Goal: Task Accomplishment & Management: Manage account settings

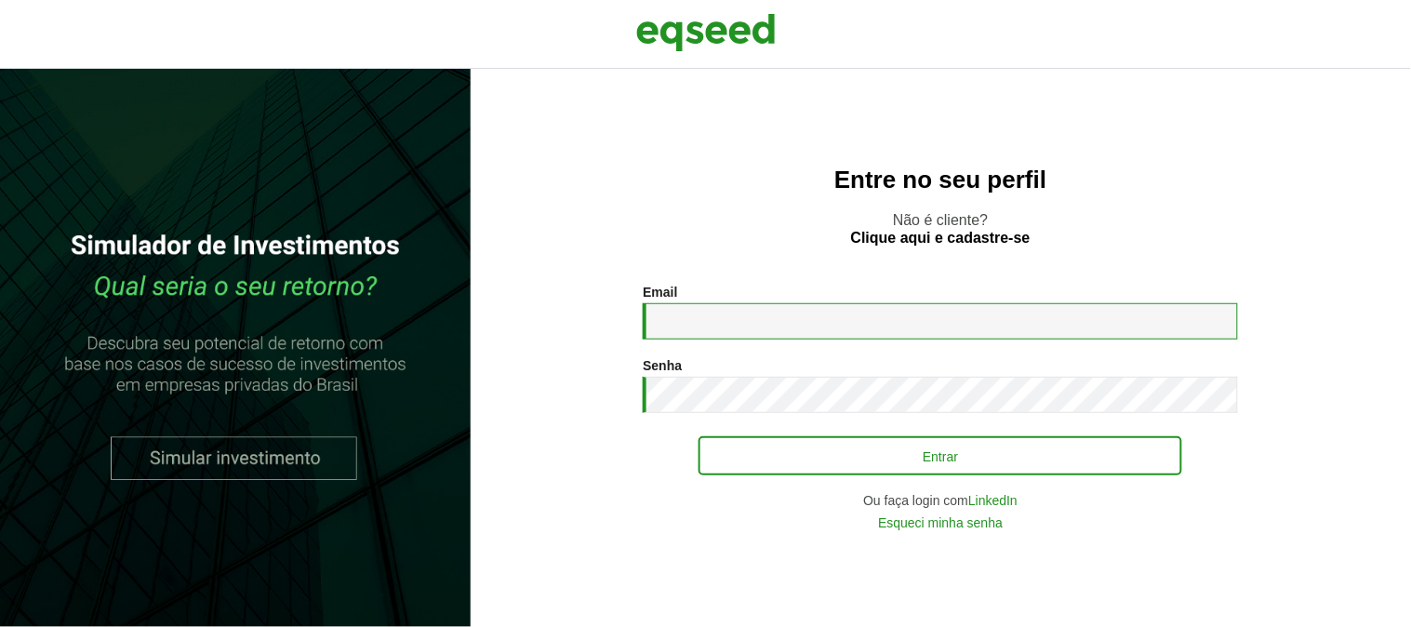
type input "**********"
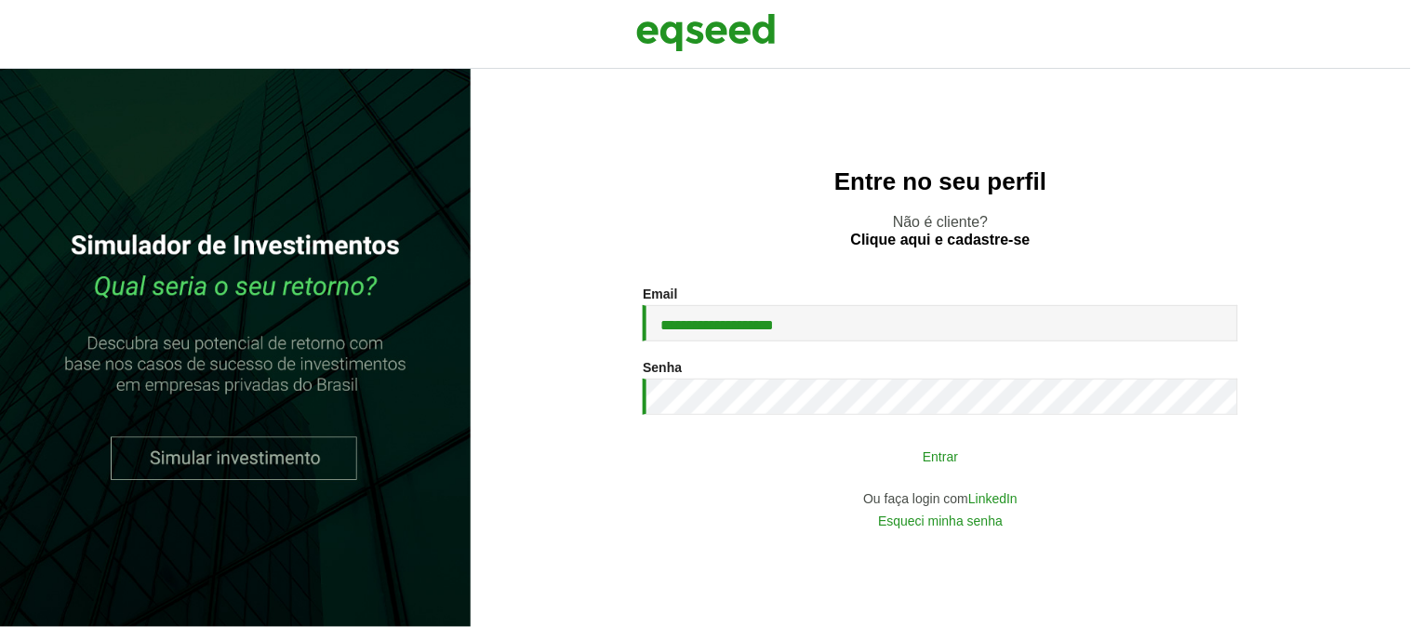
click at [837, 454] on button "Entrar" at bounding box center [940, 455] width 484 height 35
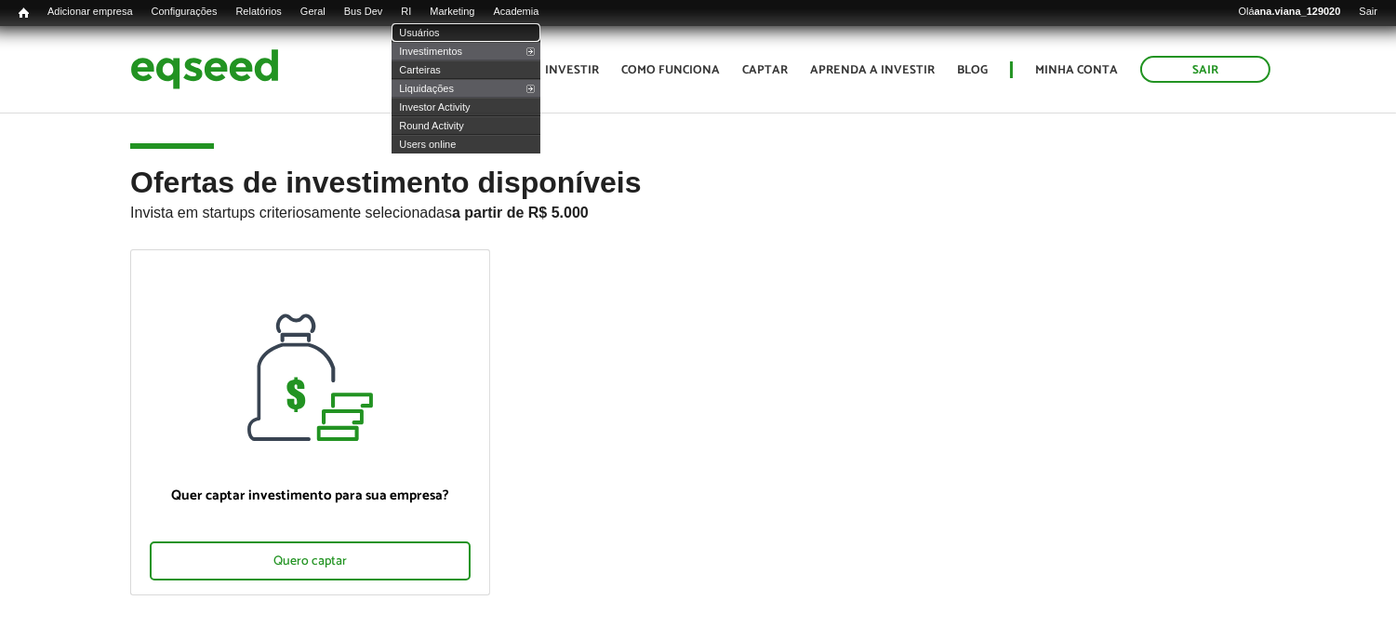
click at [445, 29] on link "Usuários" at bounding box center [466, 32] width 149 height 19
